Goal: Transaction & Acquisition: Purchase product/service

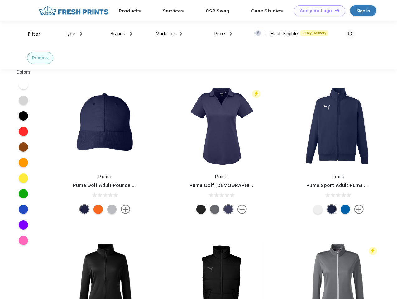
scroll to position [0, 0]
click at [317, 11] on link "Add your Logo Design Tool" at bounding box center [319, 10] width 51 height 11
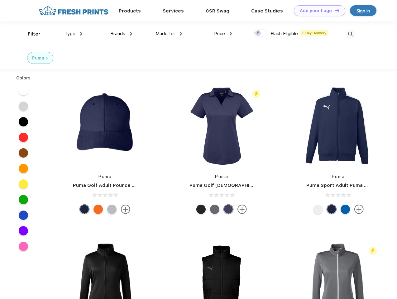
click at [0, 0] on div "Design Tool" at bounding box center [0, 0] width 0 height 0
click at [335, 10] on link "Add your Logo Design Tool" at bounding box center [319, 10] width 51 height 11
click at [30, 34] on div "Filter" at bounding box center [34, 34] width 13 height 7
click at [74, 34] on span "Type" at bounding box center [70, 34] width 11 height 6
click at [121, 34] on span "Brands" at bounding box center [117, 34] width 15 height 6
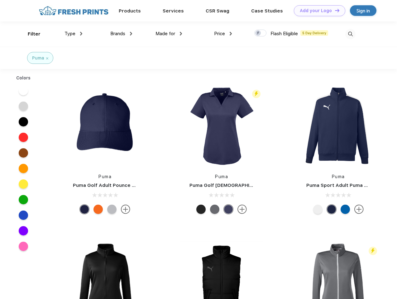
click at [169, 34] on span "Made for" at bounding box center [166, 34] width 20 height 6
click at [223, 34] on span "Price" at bounding box center [219, 34] width 11 height 6
click at [261, 33] on div at bounding box center [260, 33] width 12 height 7
click at [258, 33] on input "checkbox" at bounding box center [256, 31] width 4 height 4
click at [350, 34] on img at bounding box center [350, 34] width 10 height 10
